Goal: Task Accomplishment & Management: Manage account settings

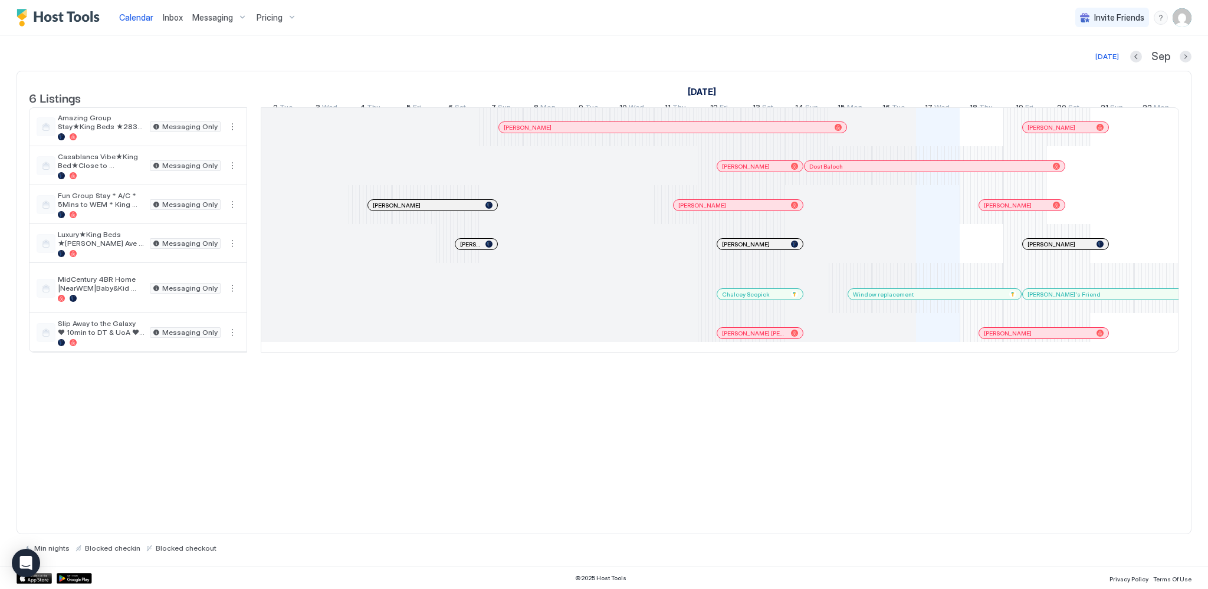
scroll to position [0, 655]
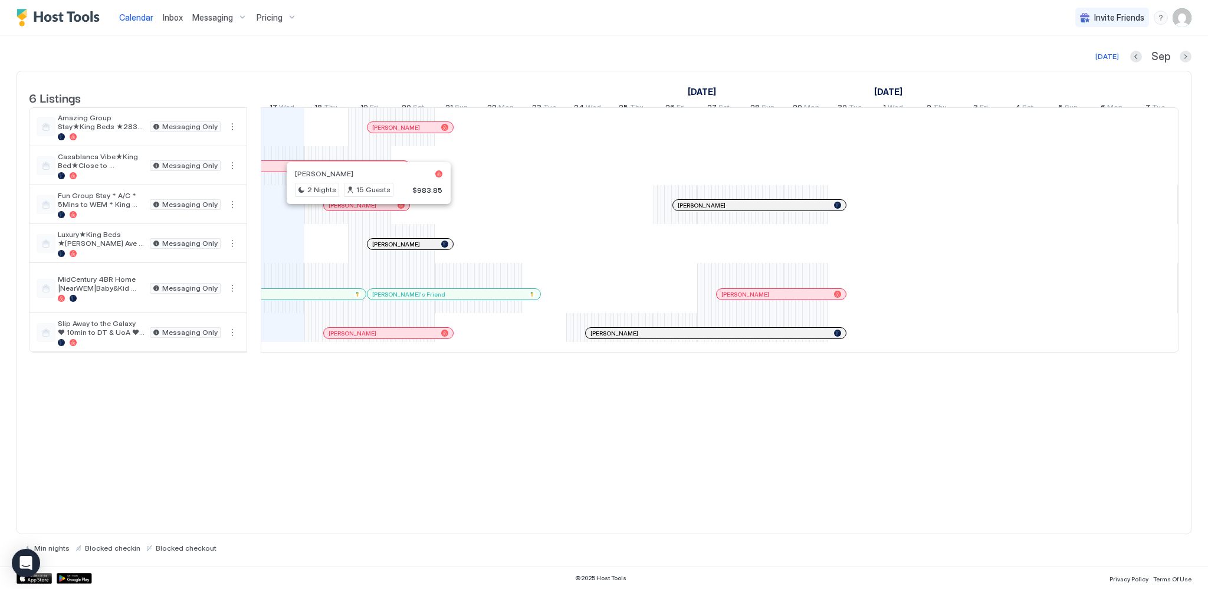
click at [364, 210] on div at bounding box center [364, 205] width 9 height 9
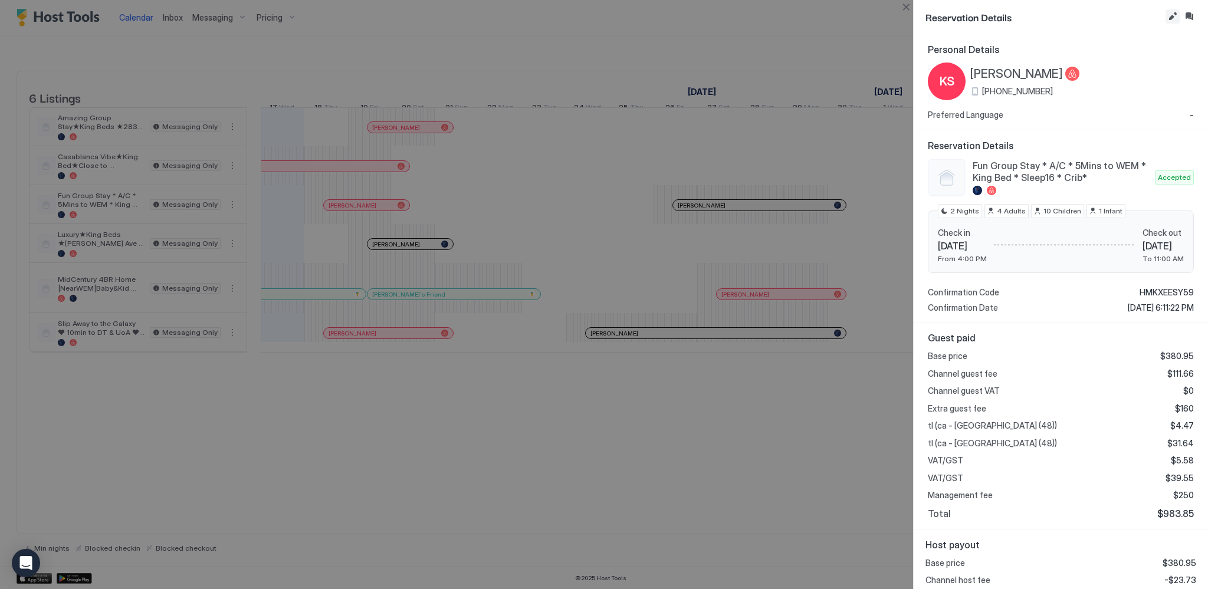
click at [1169, 21] on button "Edit reservation" at bounding box center [1172, 16] width 14 height 14
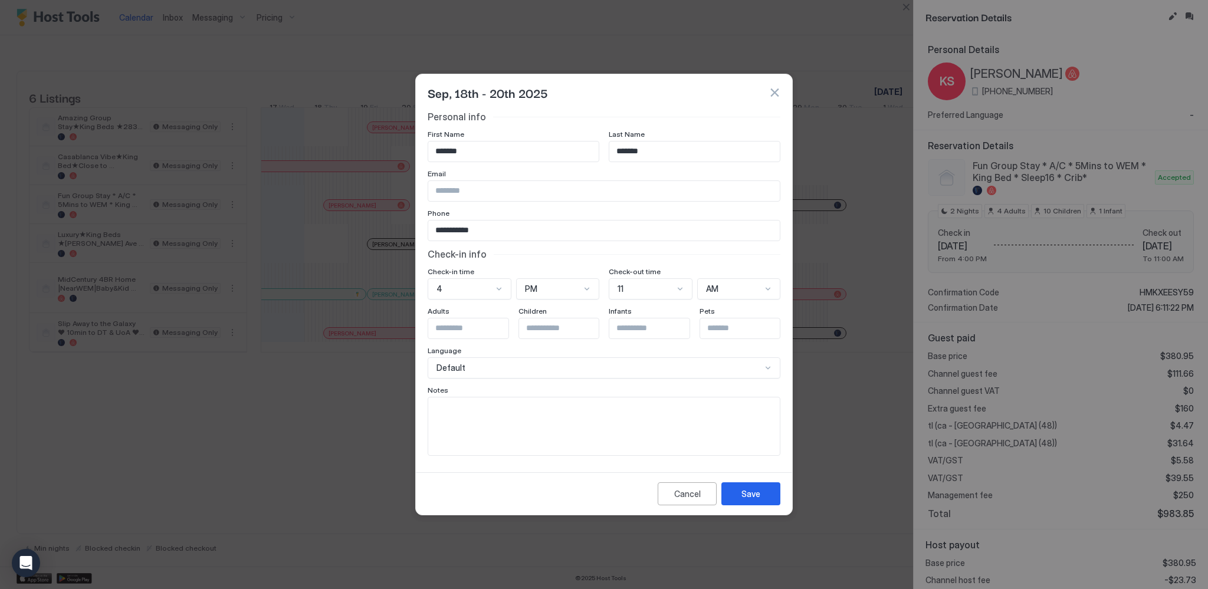
click at [779, 96] on button "button" at bounding box center [774, 93] width 12 height 12
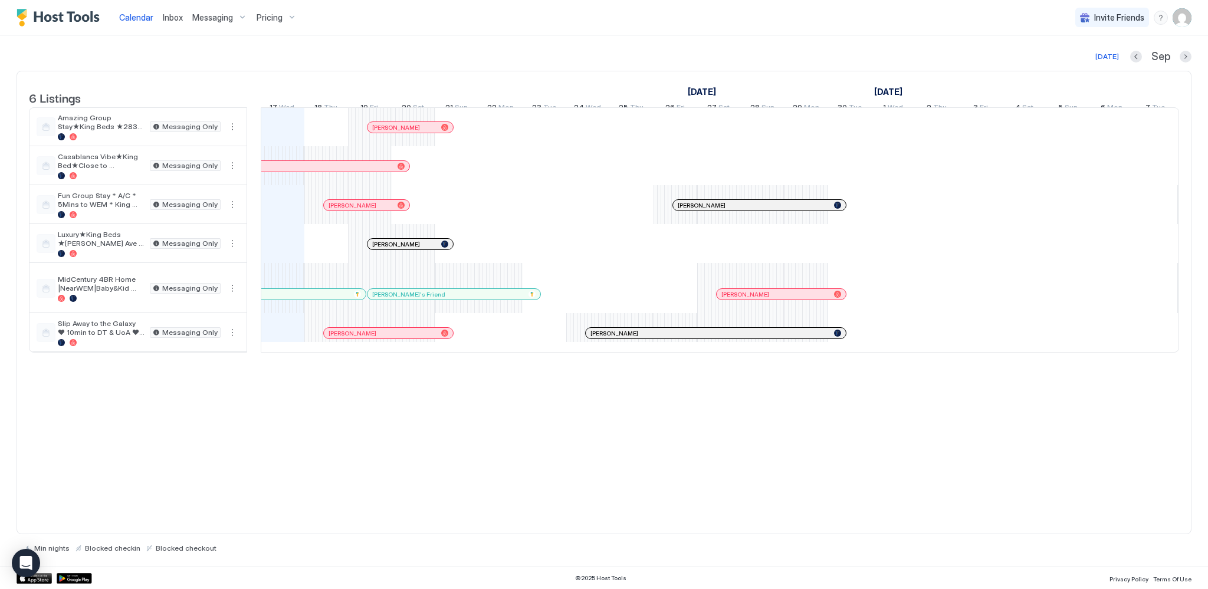
click at [340, 210] on div at bounding box center [340, 205] width 9 height 9
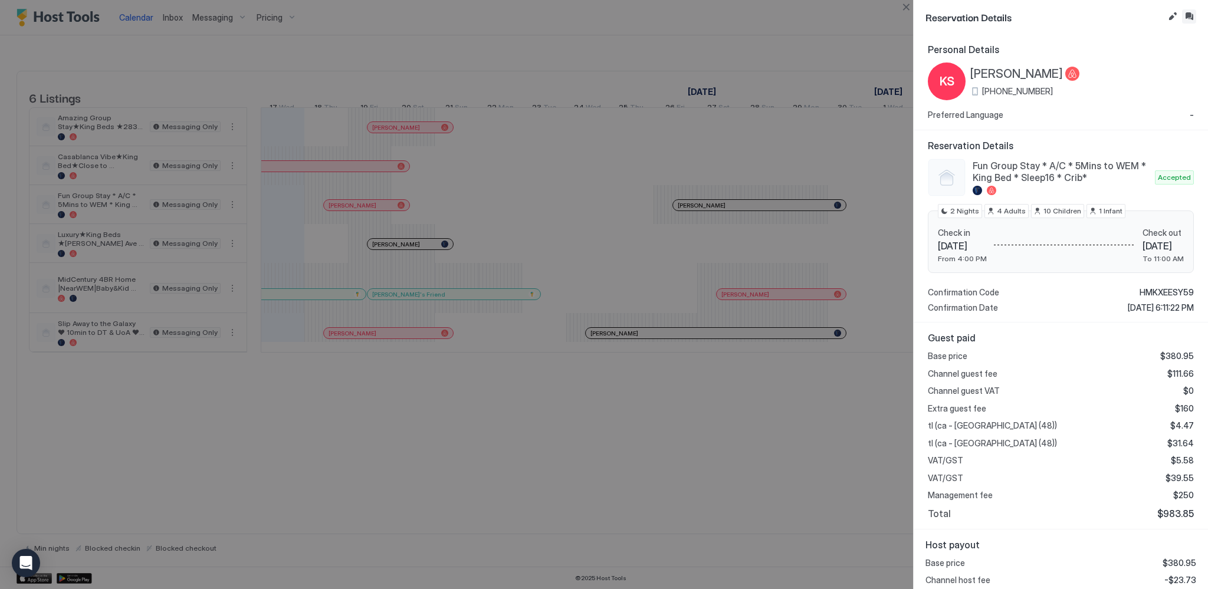
click at [1188, 22] on button "Inbox" at bounding box center [1189, 16] width 14 height 14
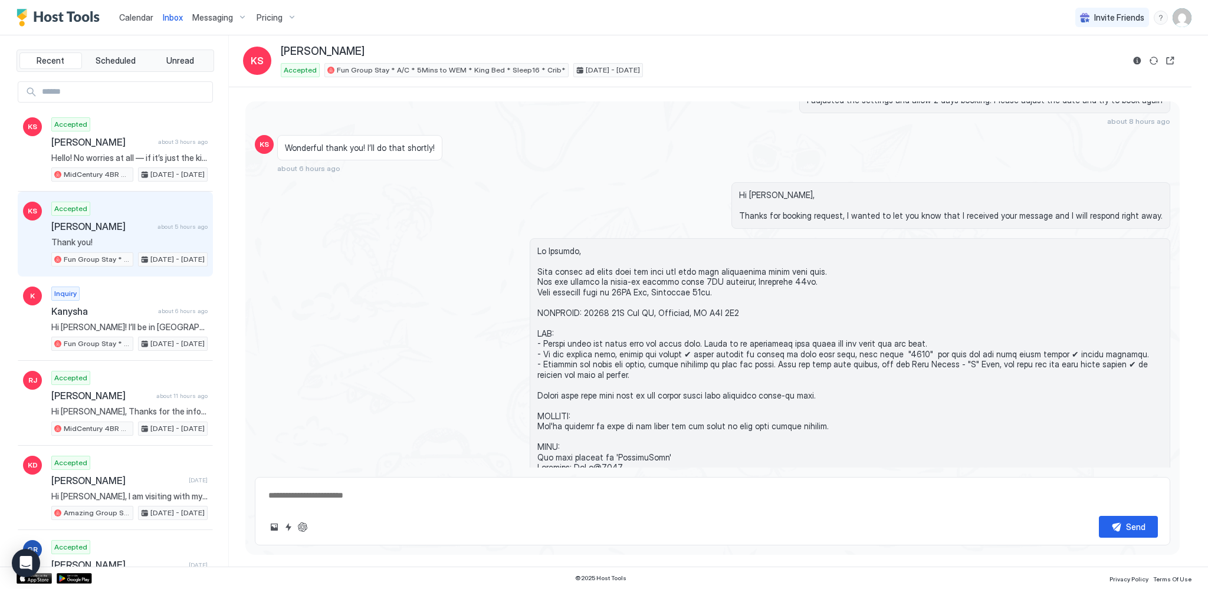
scroll to position [231, 0]
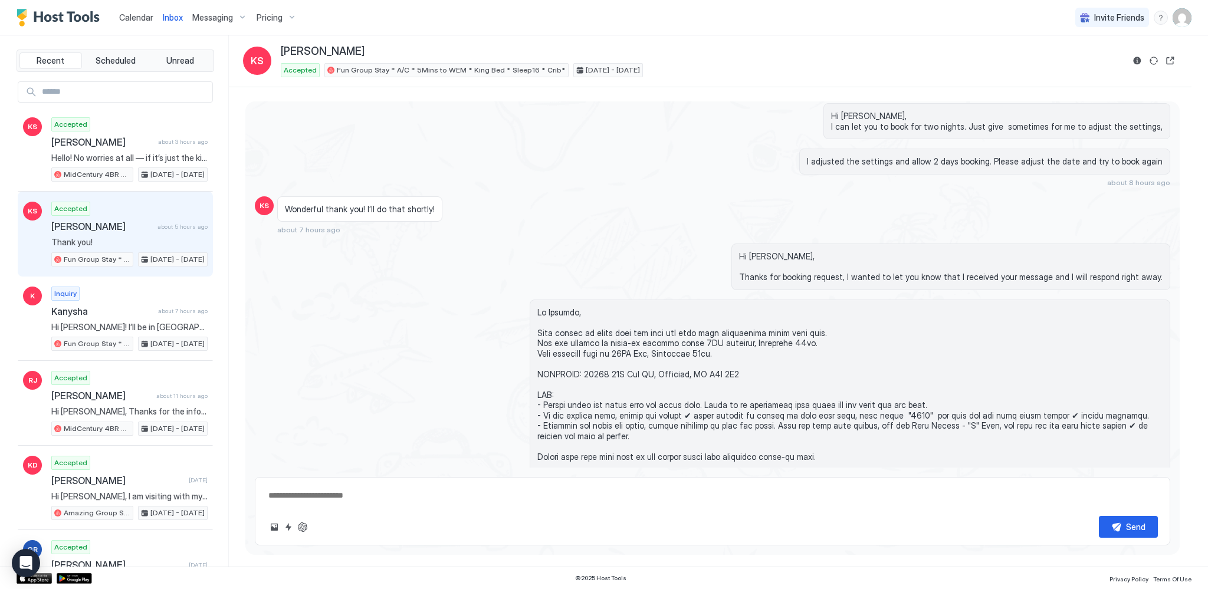
click at [145, 22] on span "Calendar" at bounding box center [136, 17] width 34 height 10
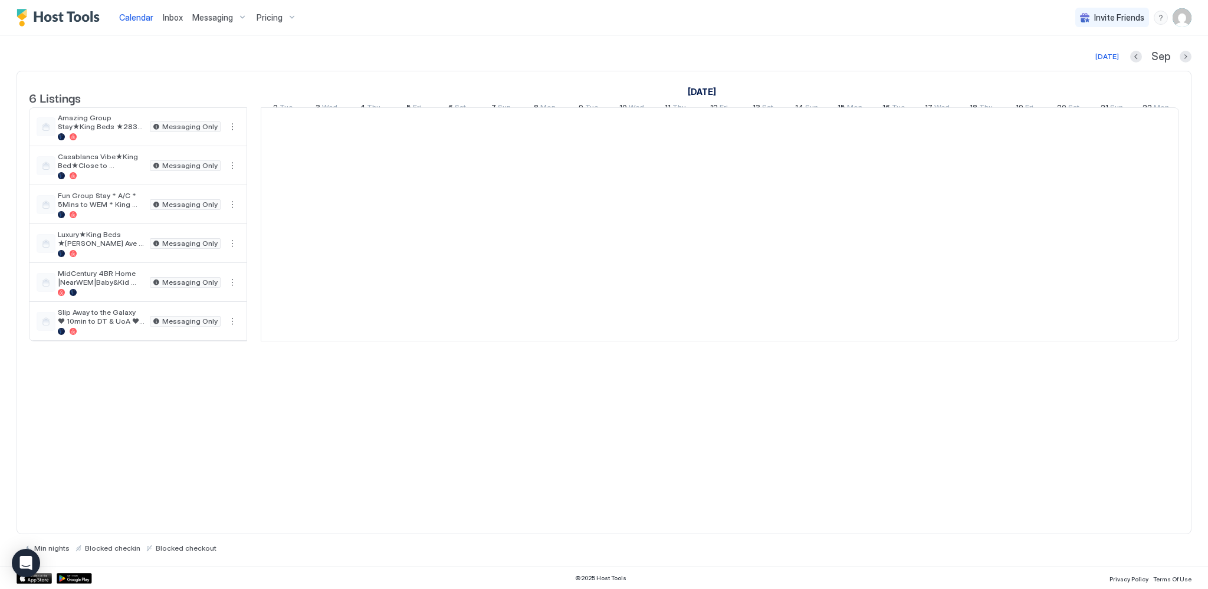
scroll to position [0, 655]
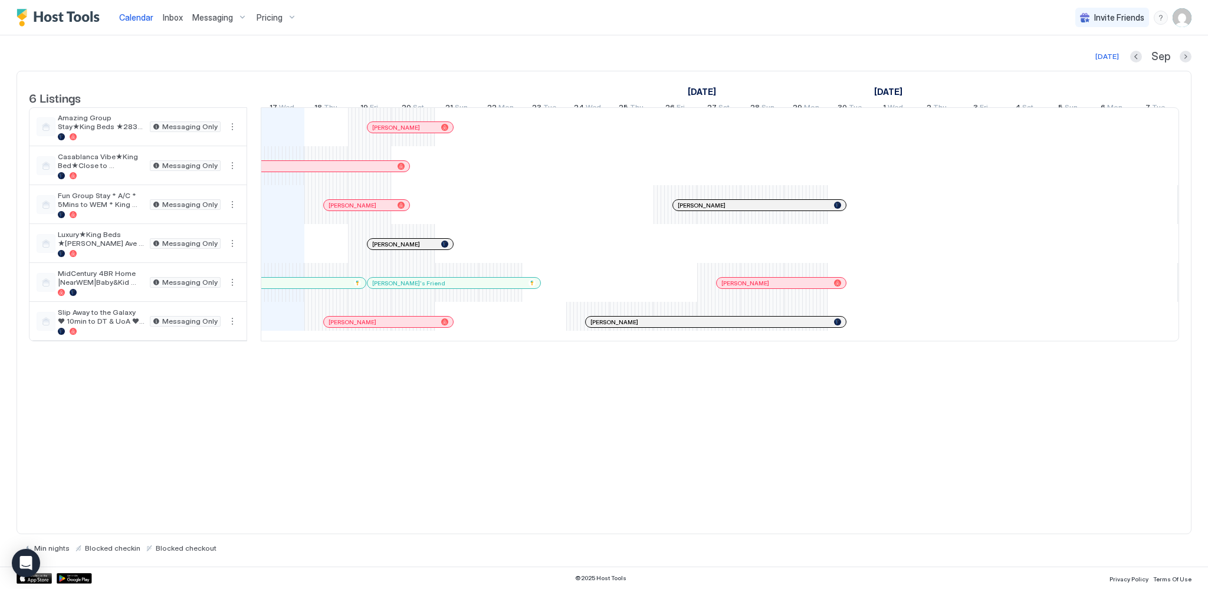
click at [379, 327] on div at bounding box center [378, 321] width 9 height 9
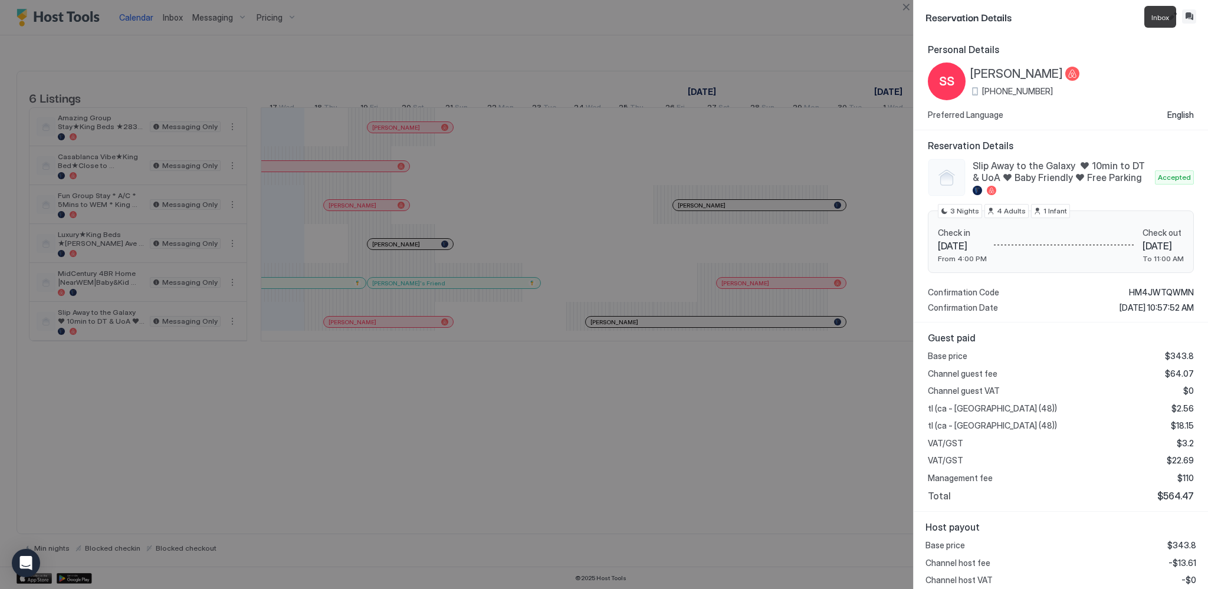
click at [1190, 12] on button "Inbox" at bounding box center [1189, 16] width 14 height 14
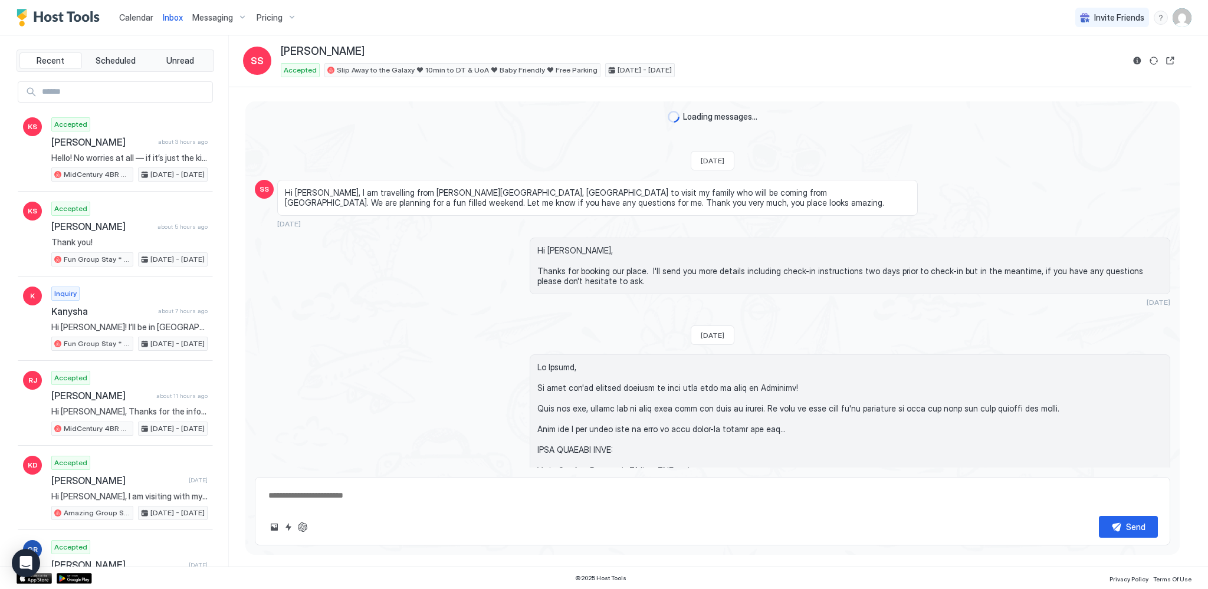
scroll to position [655, 0]
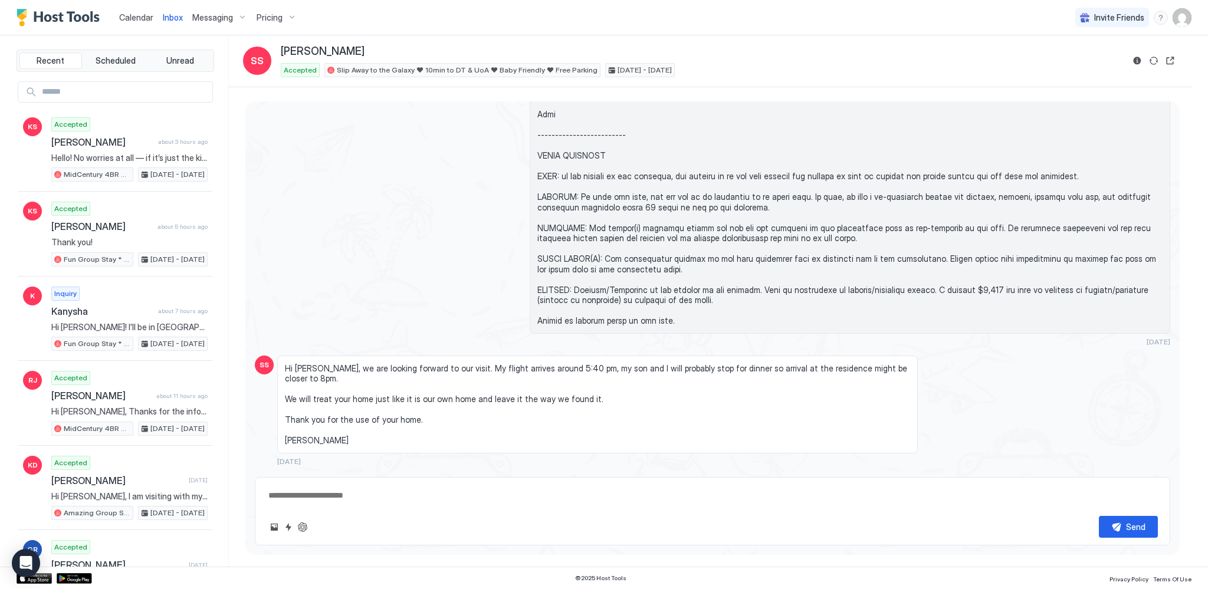
click at [1118, 477] on div "Scheduled Messages" at bounding box center [1116, 483] width 80 height 12
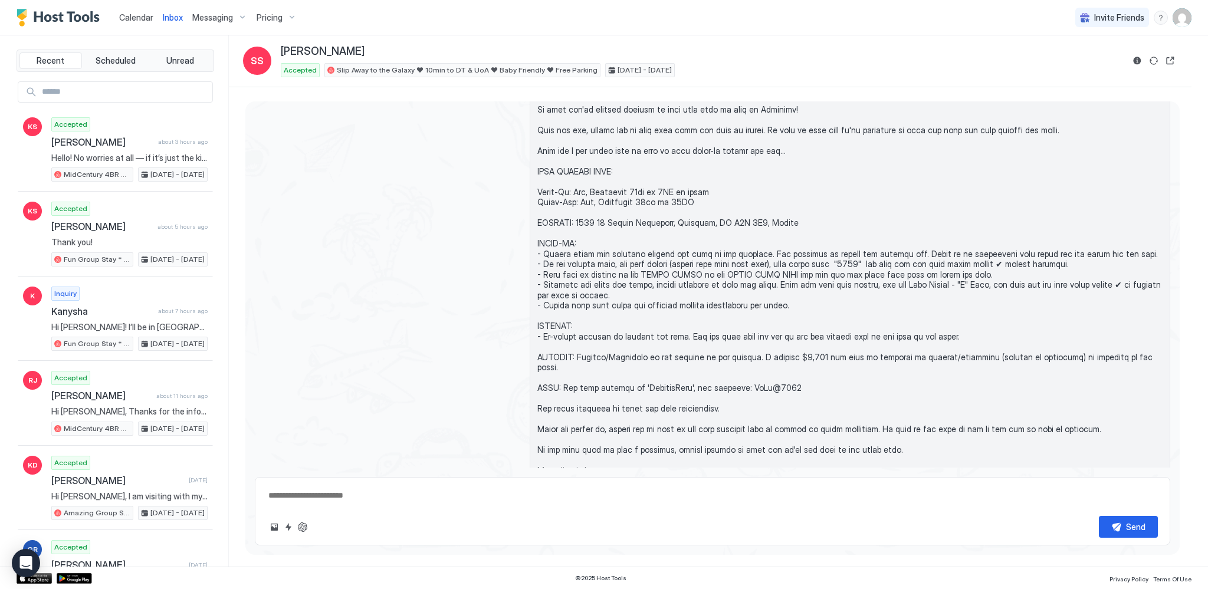
scroll to position [297, 0]
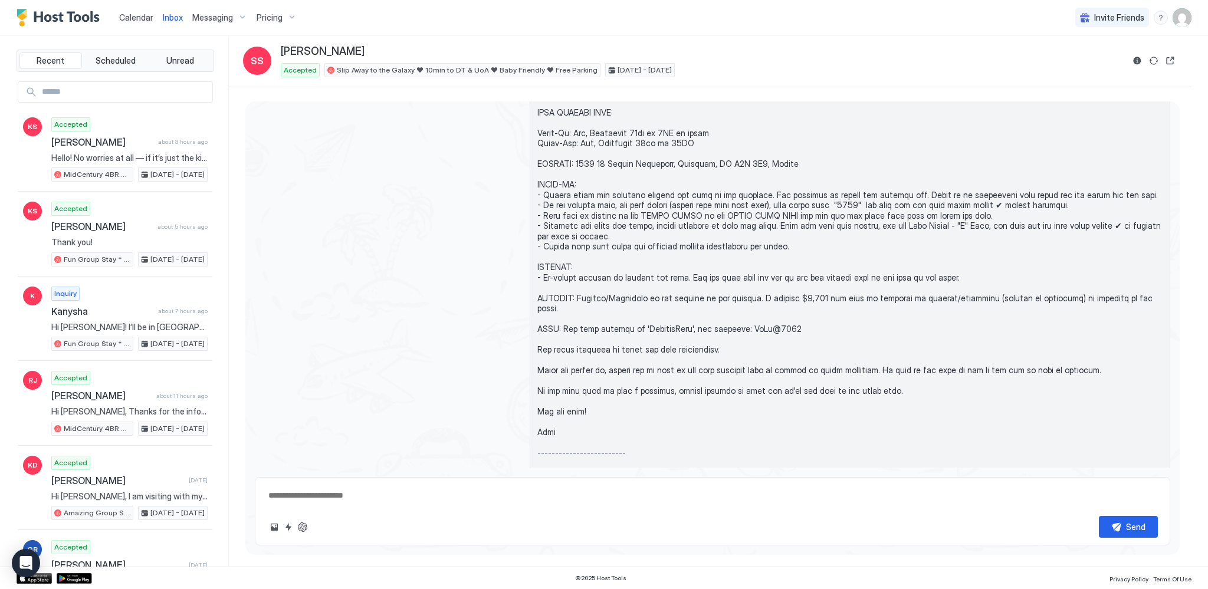
type textarea "*"
